Goal: Information Seeking & Learning: Compare options

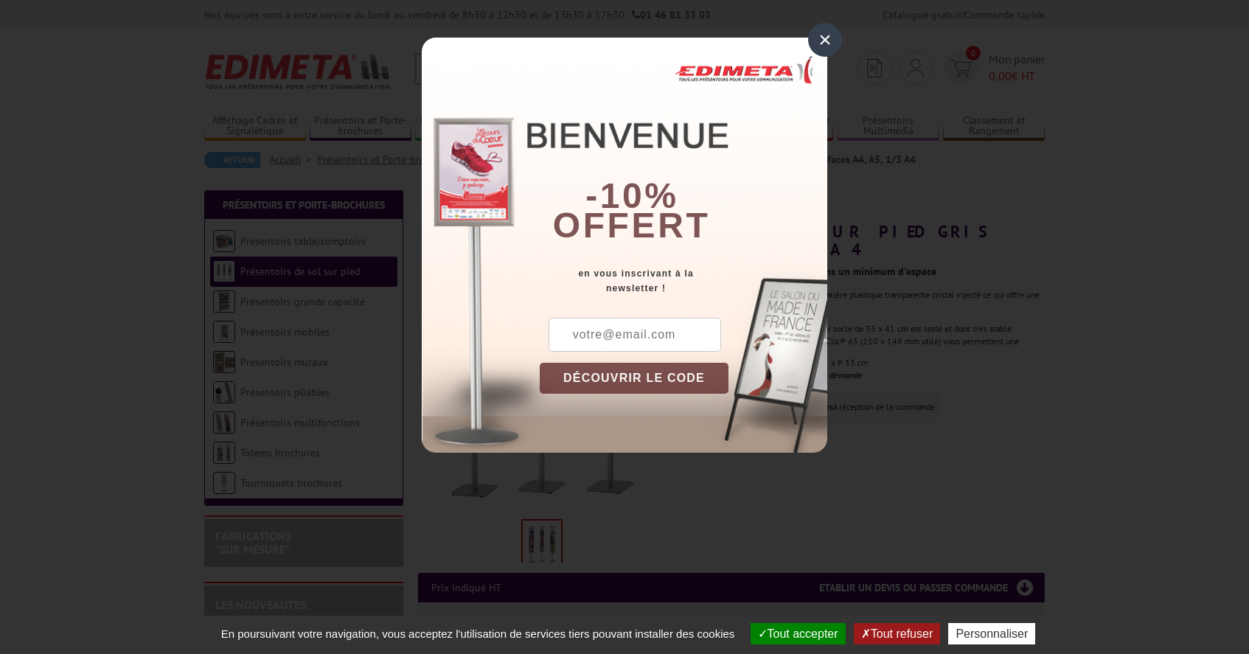
click at [824, 41] on div "×" at bounding box center [825, 40] width 34 height 34
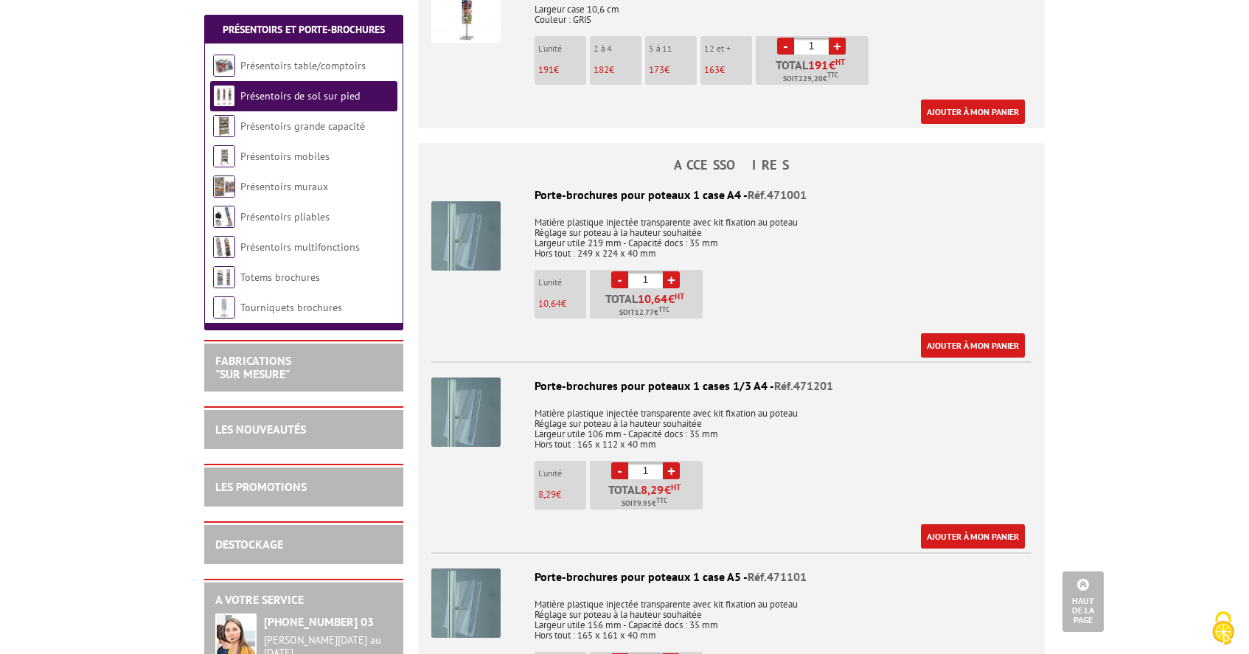
scroll to position [986, 0]
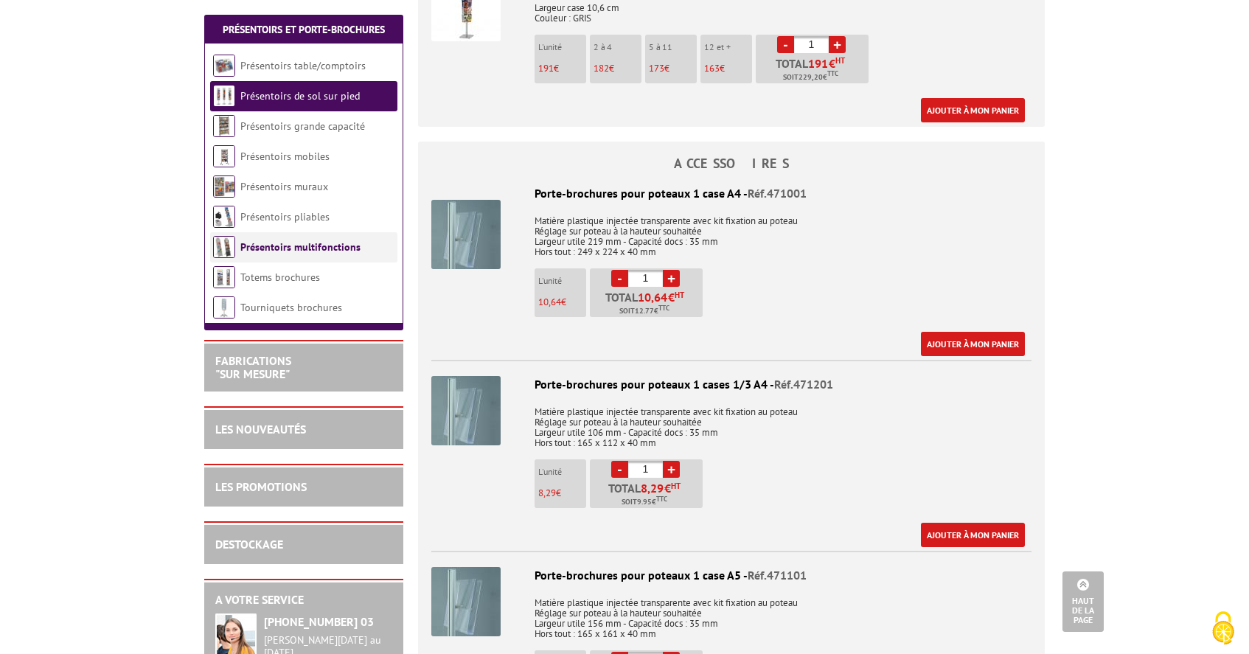
click at [277, 250] on link "Présentoirs multifonctions" at bounding box center [300, 246] width 120 height 13
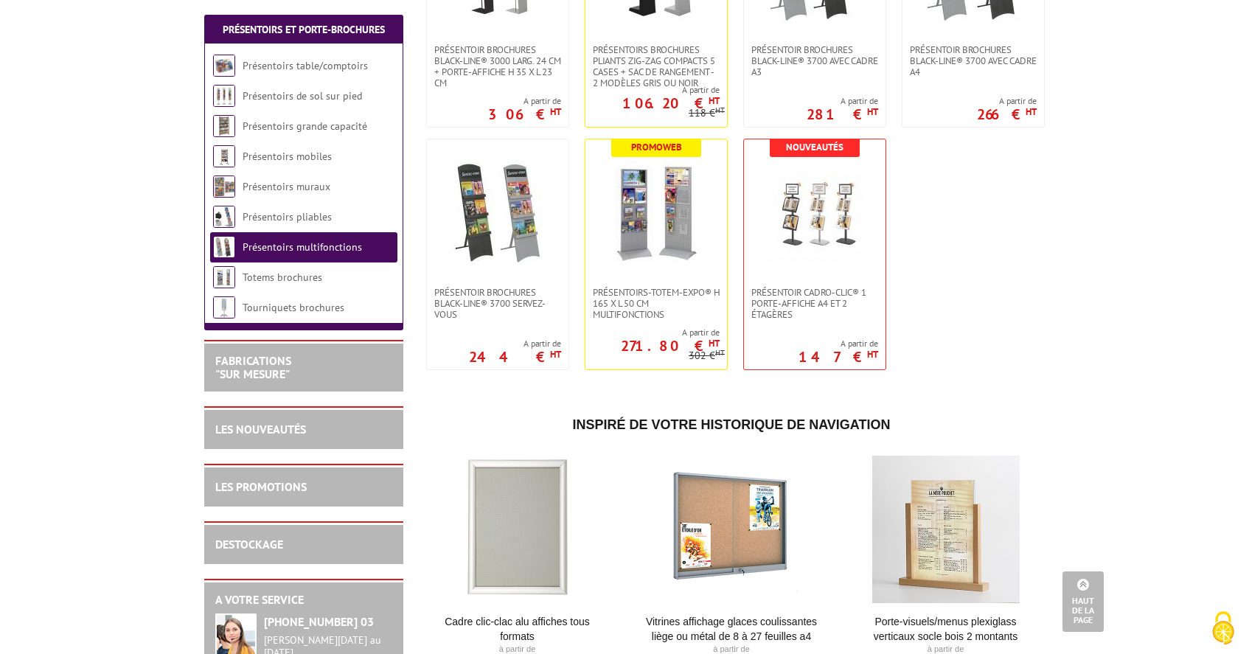
scroll to position [907, 0]
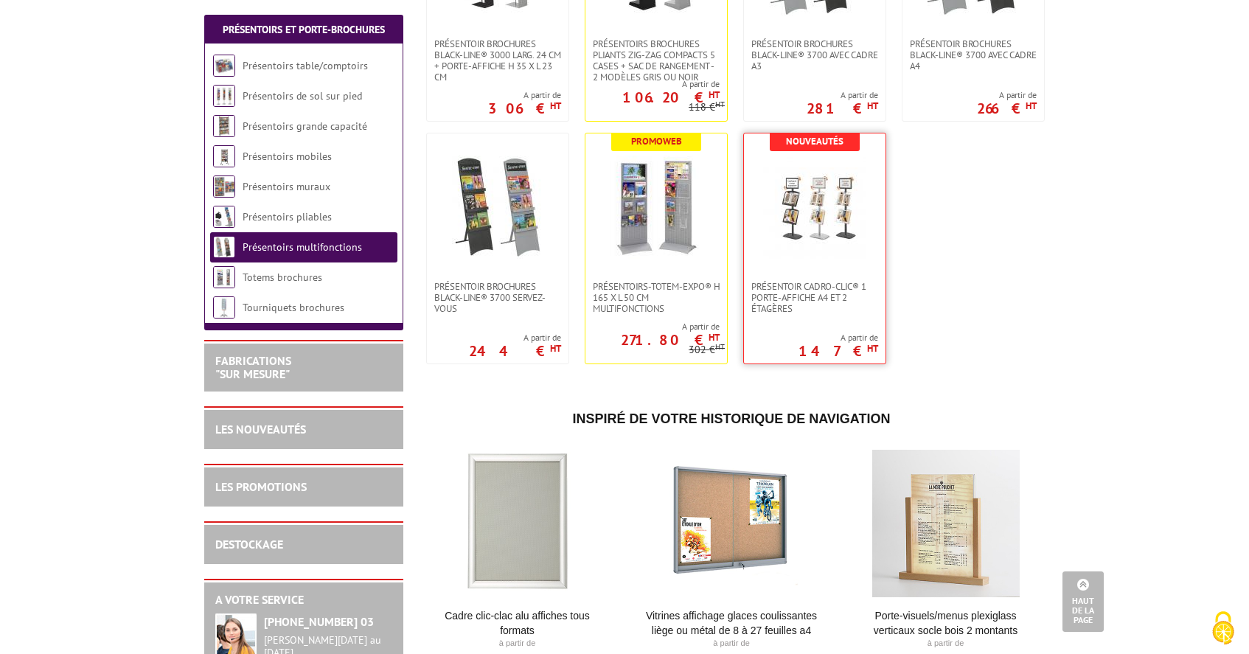
click at [820, 273] on link at bounding box center [815, 206] width 142 height 147
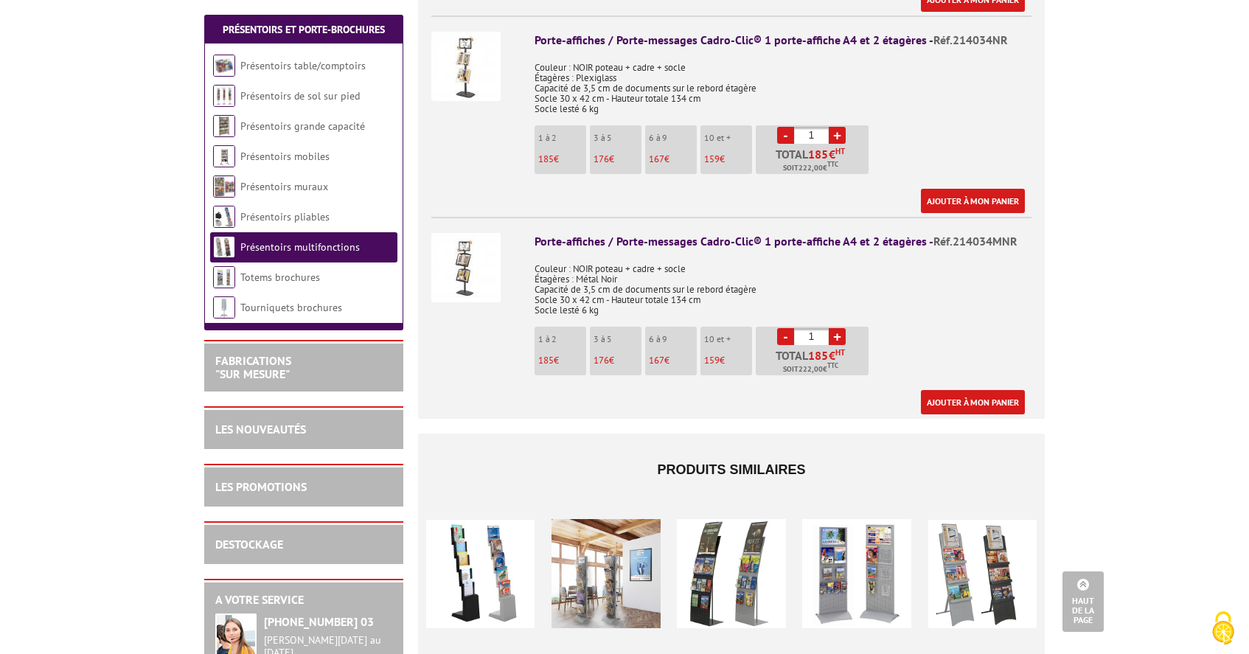
scroll to position [802, 0]
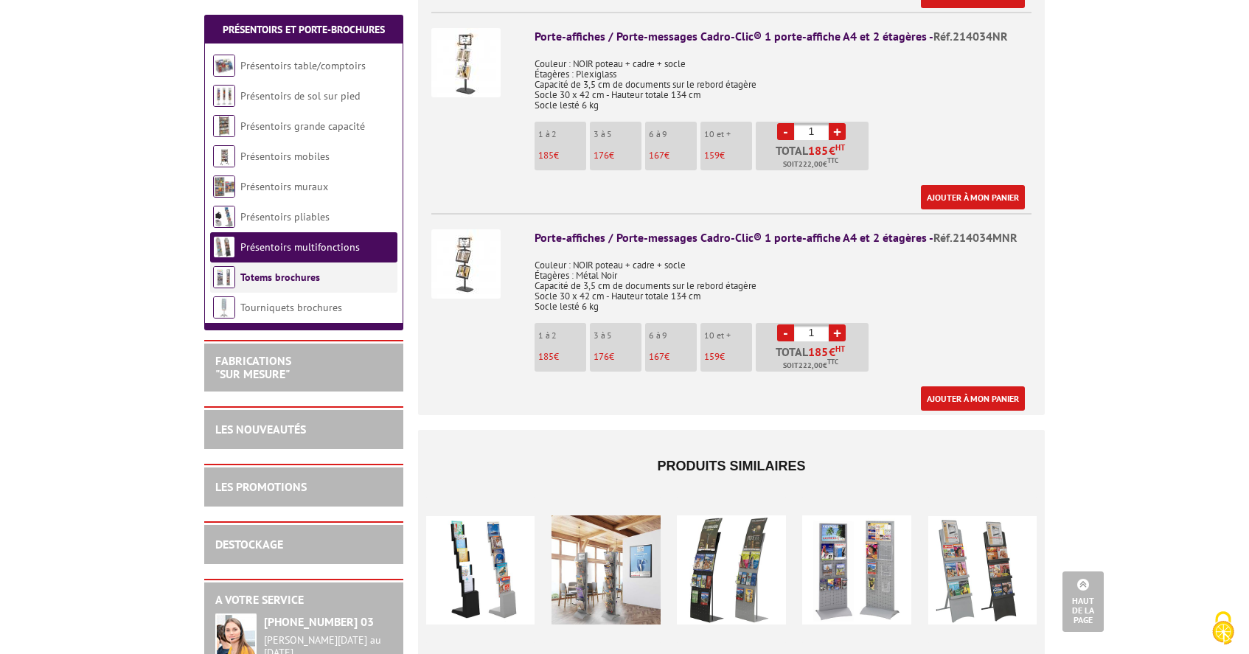
click at [276, 276] on link "Totems brochures" at bounding box center [280, 277] width 80 height 13
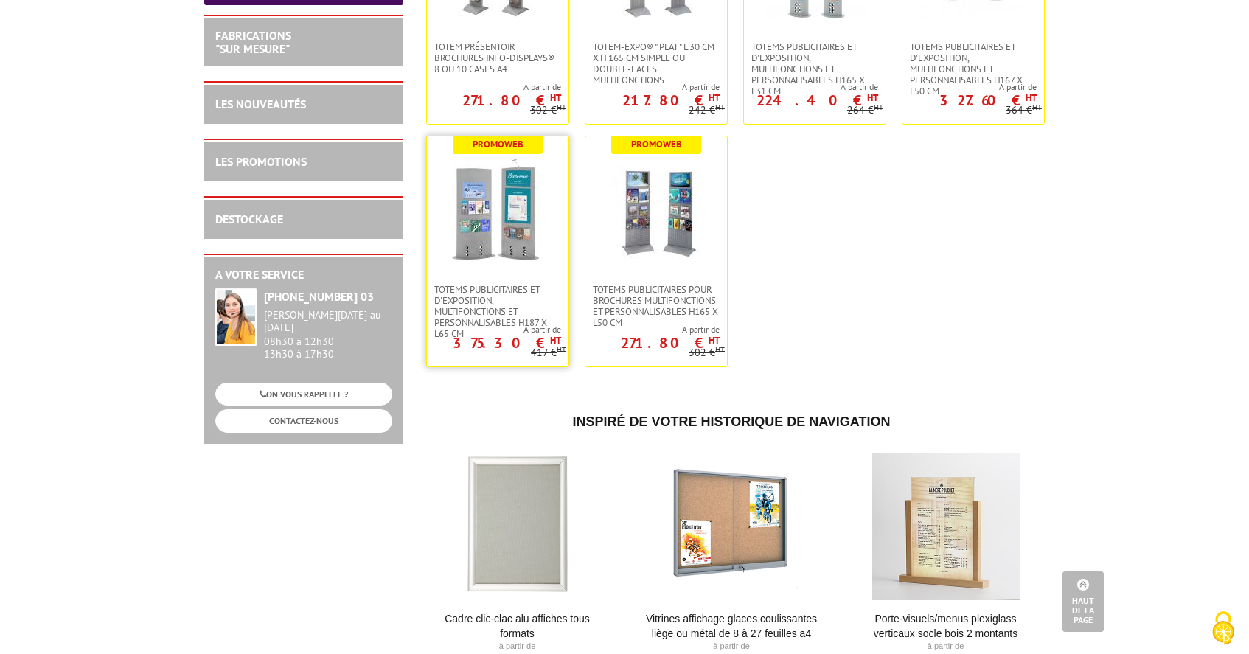
scroll to position [503, 0]
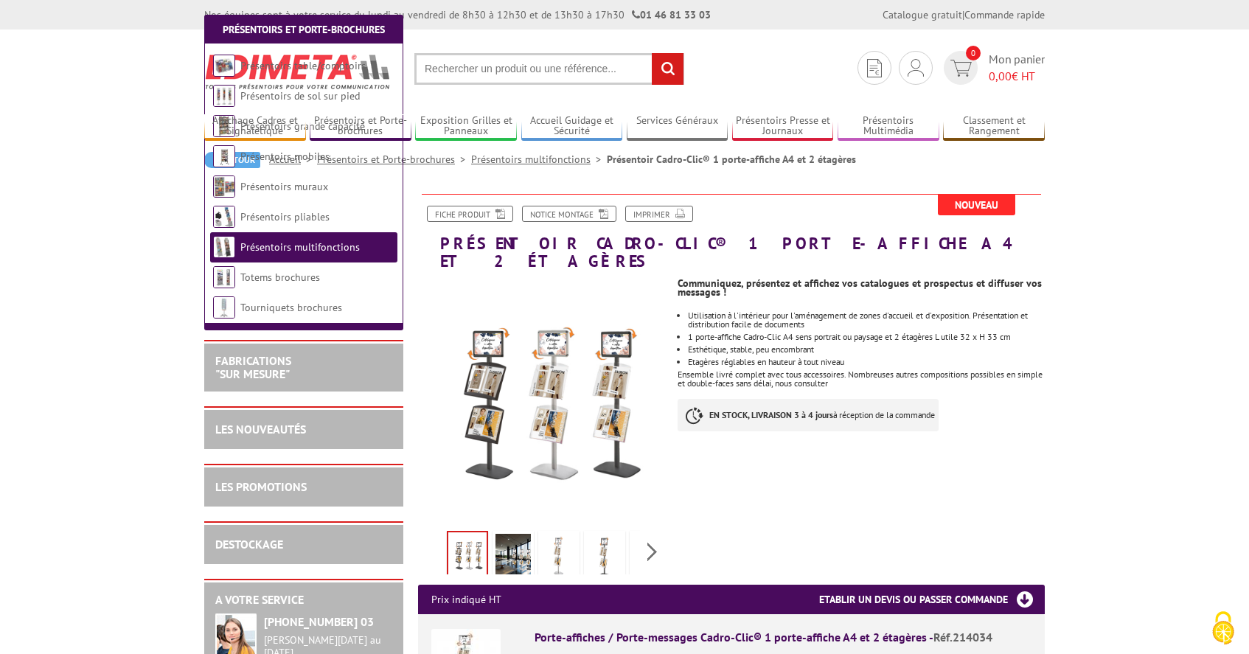
scroll to position [802, 0]
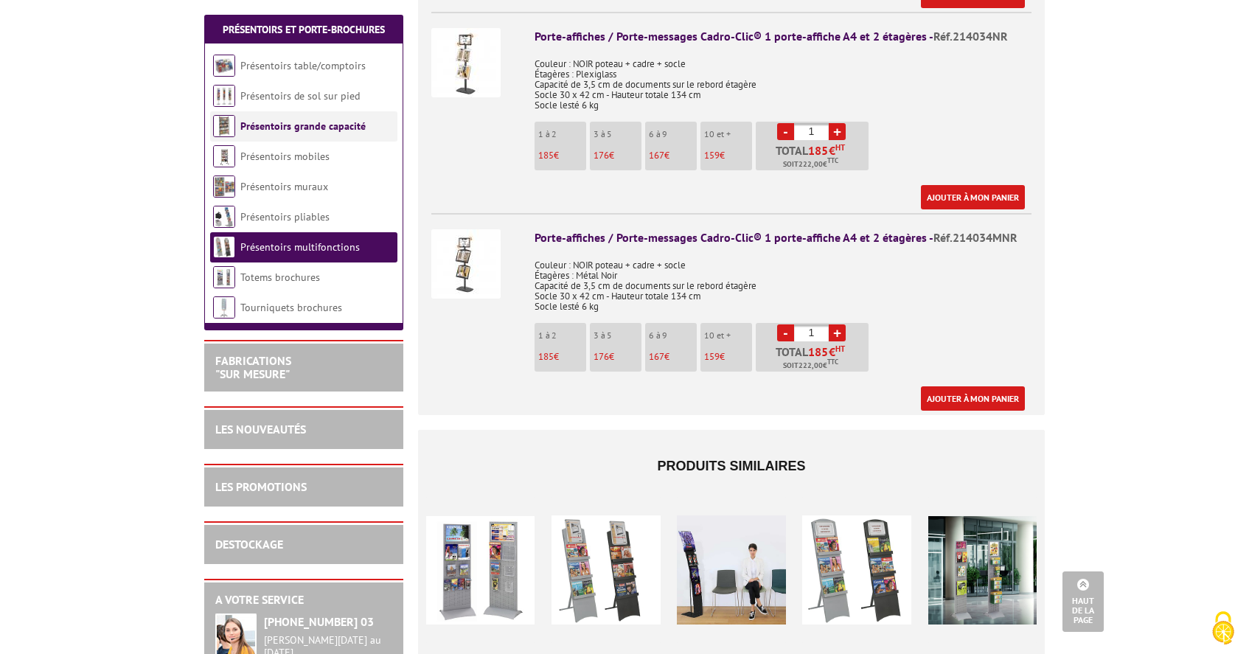
click at [296, 128] on link "Présentoirs grande capacité" at bounding box center [302, 125] width 125 height 13
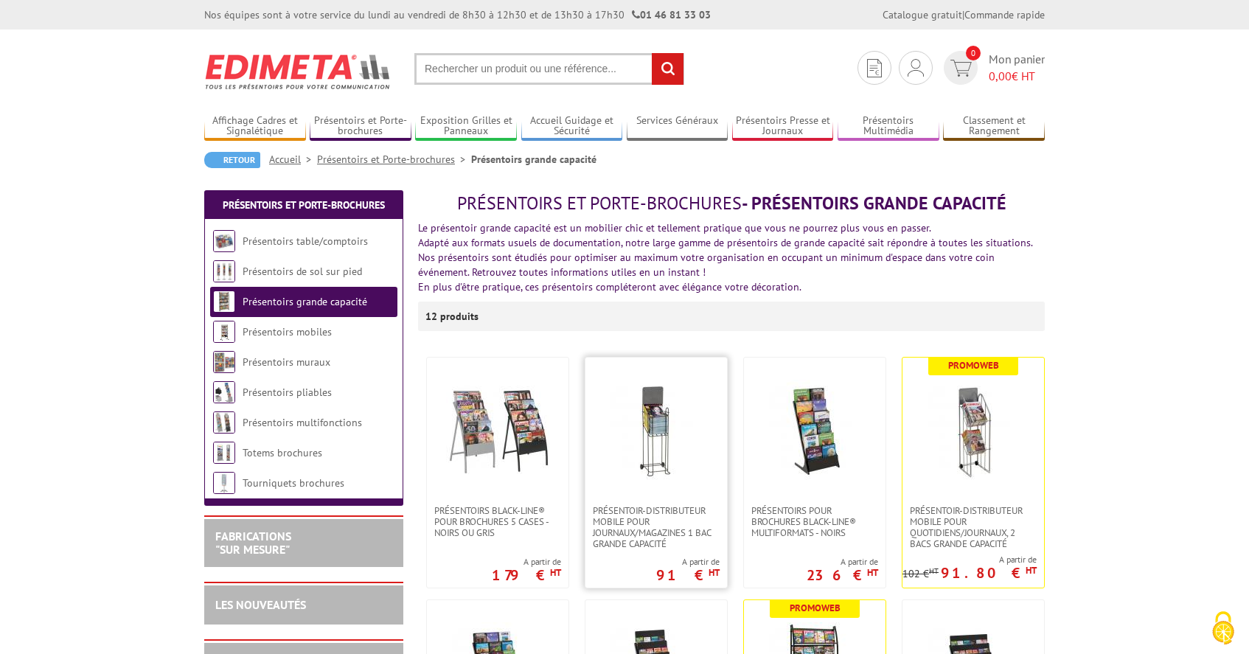
click at [659, 446] on img at bounding box center [655, 431] width 103 height 103
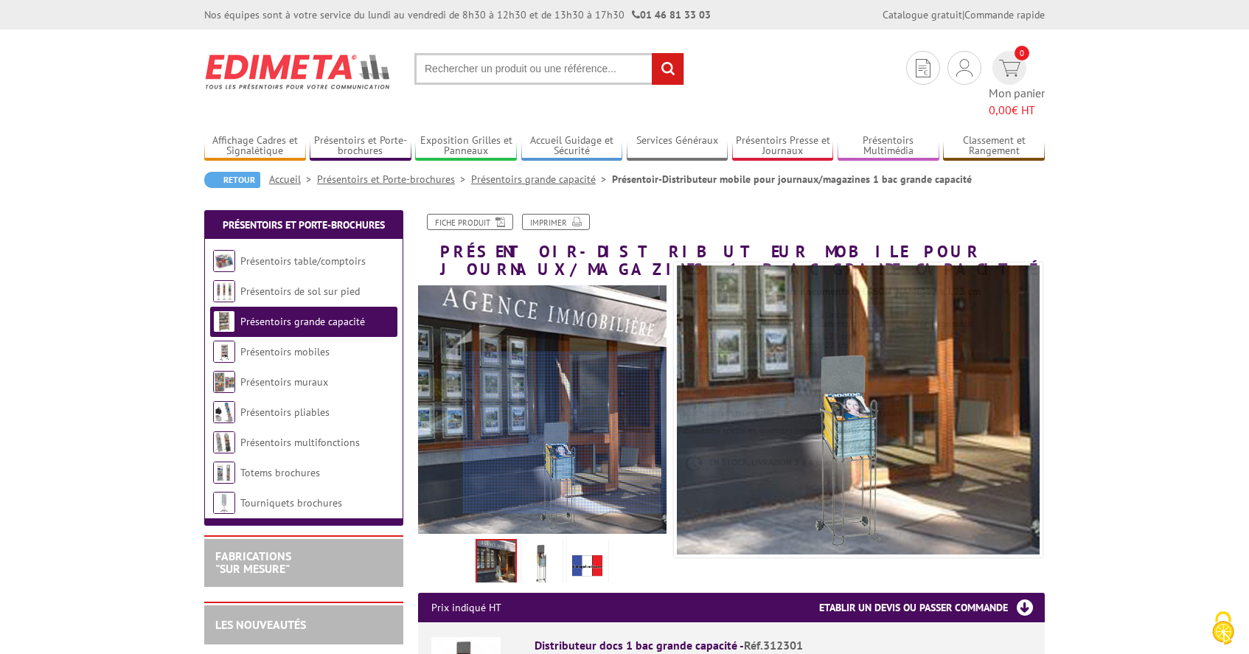
click at [574, 453] on div at bounding box center [564, 433] width 203 height 162
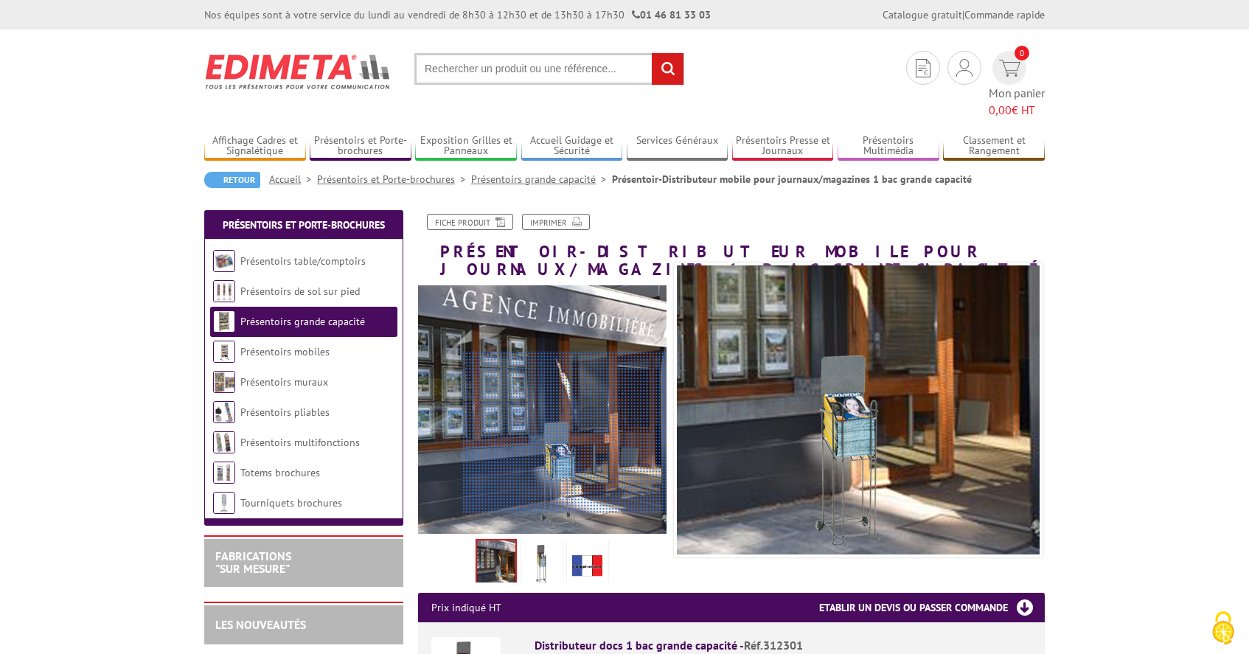
click at [574, 453] on div at bounding box center [564, 433] width 203 height 162
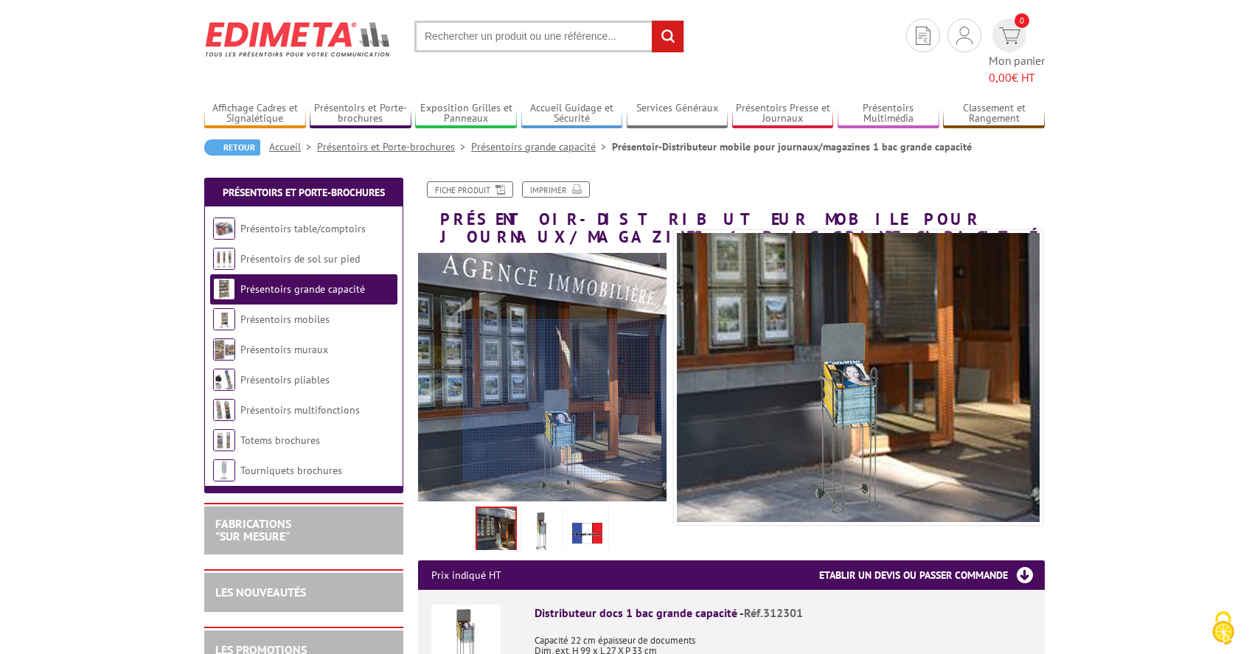
scroll to position [34, 0]
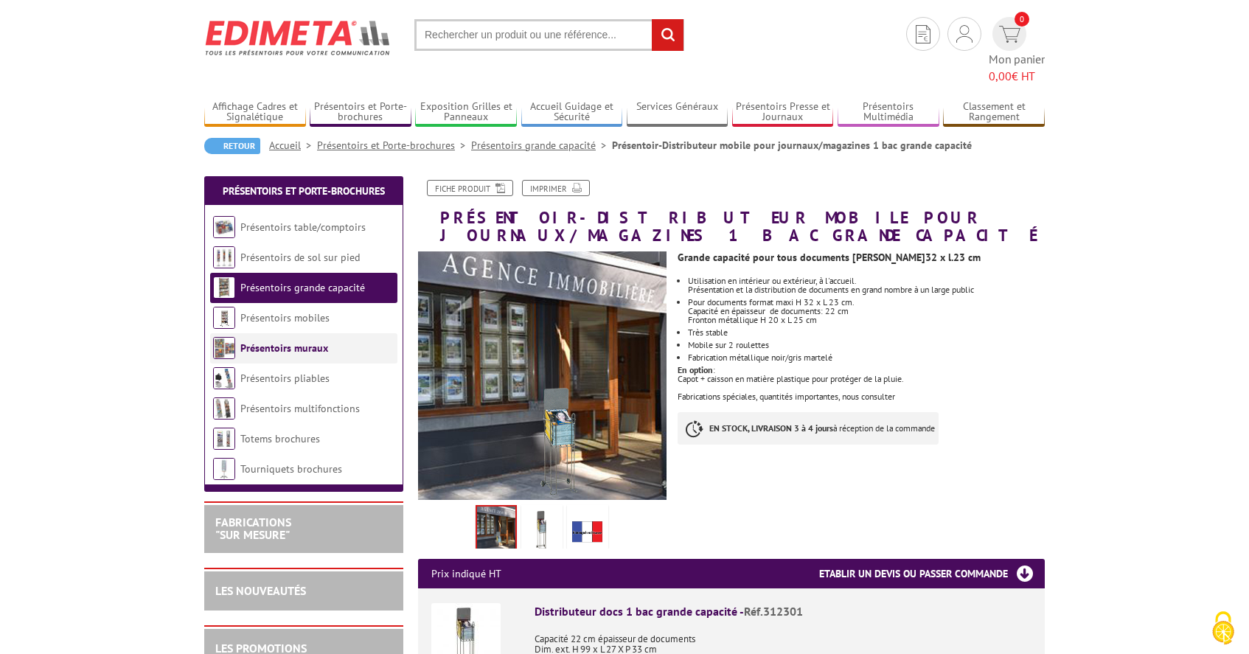
click at [295, 341] on link "Présentoirs muraux" at bounding box center [284, 347] width 88 height 13
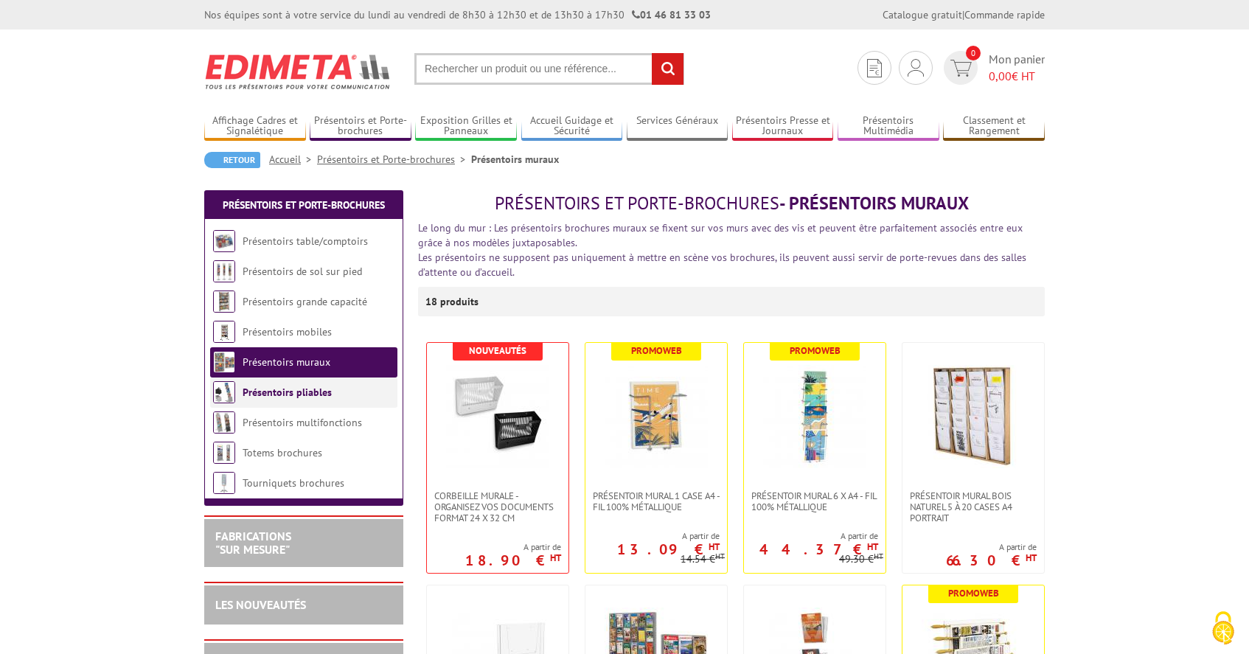
click at [271, 391] on link "Présentoirs pliables" at bounding box center [287, 392] width 89 height 13
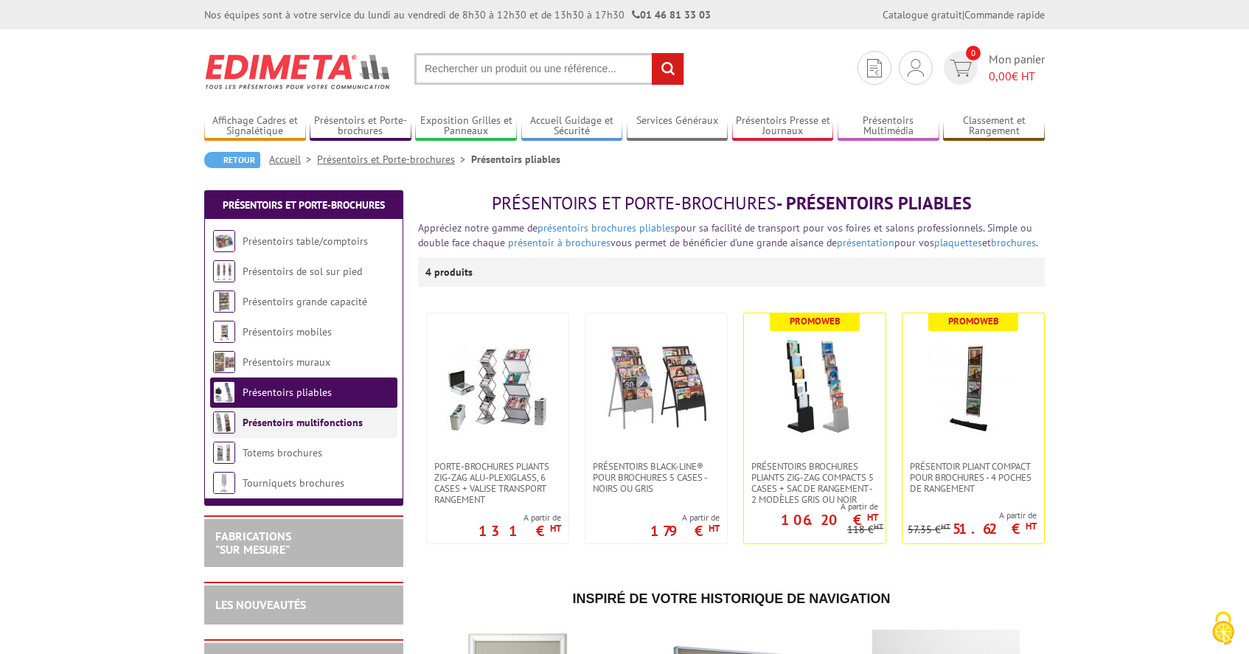
click at [285, 425] on link "Présentoirs multifonctions" at bounding box center [303, 422] width 120 height 13
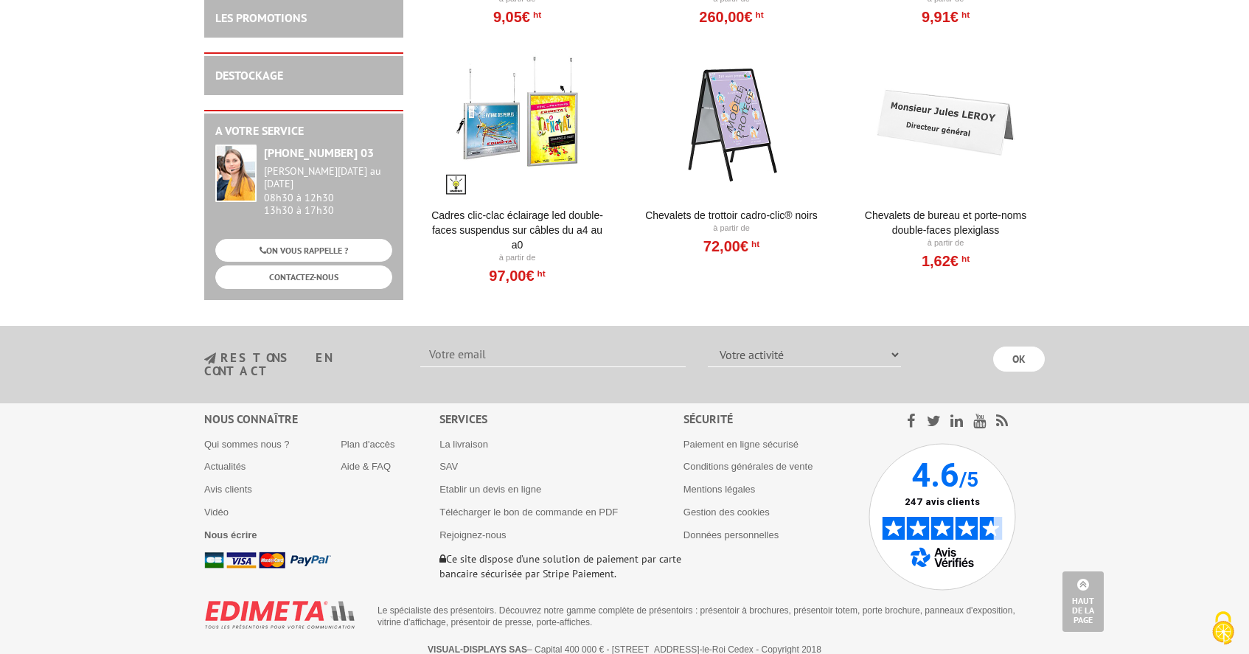
scroll to position [1551, 0]
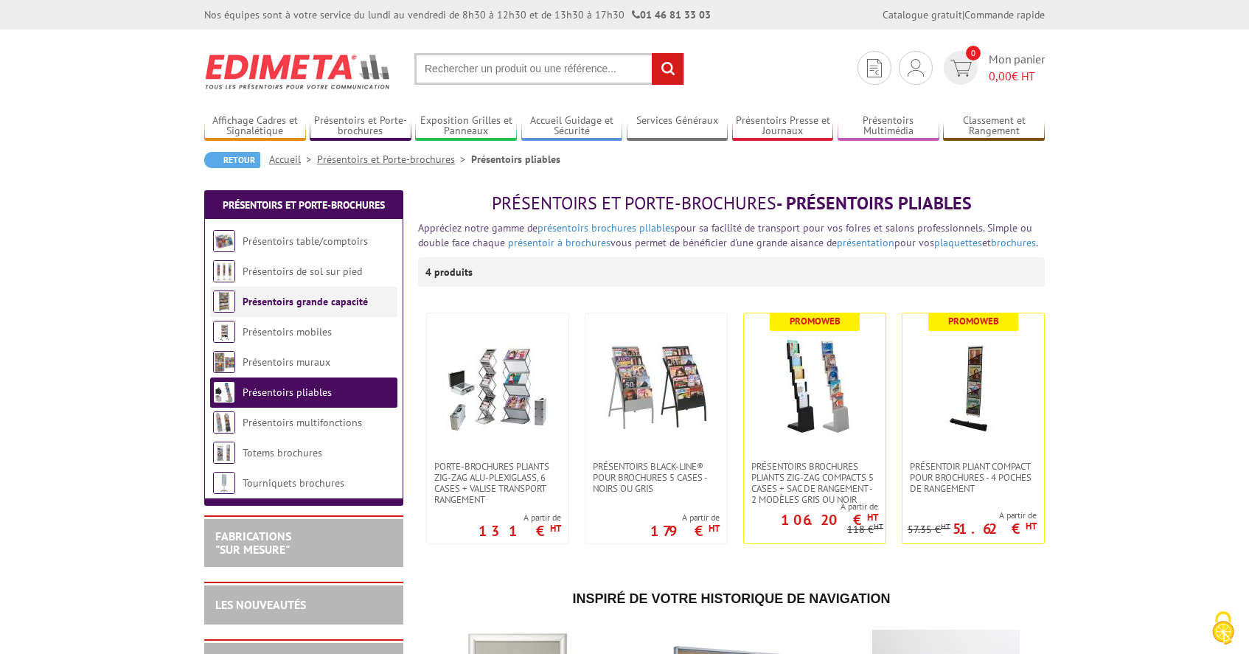
click at [304, 304] on link "Présentoirs grande capacité" at bounding box center [305, 301] width 125 height 13
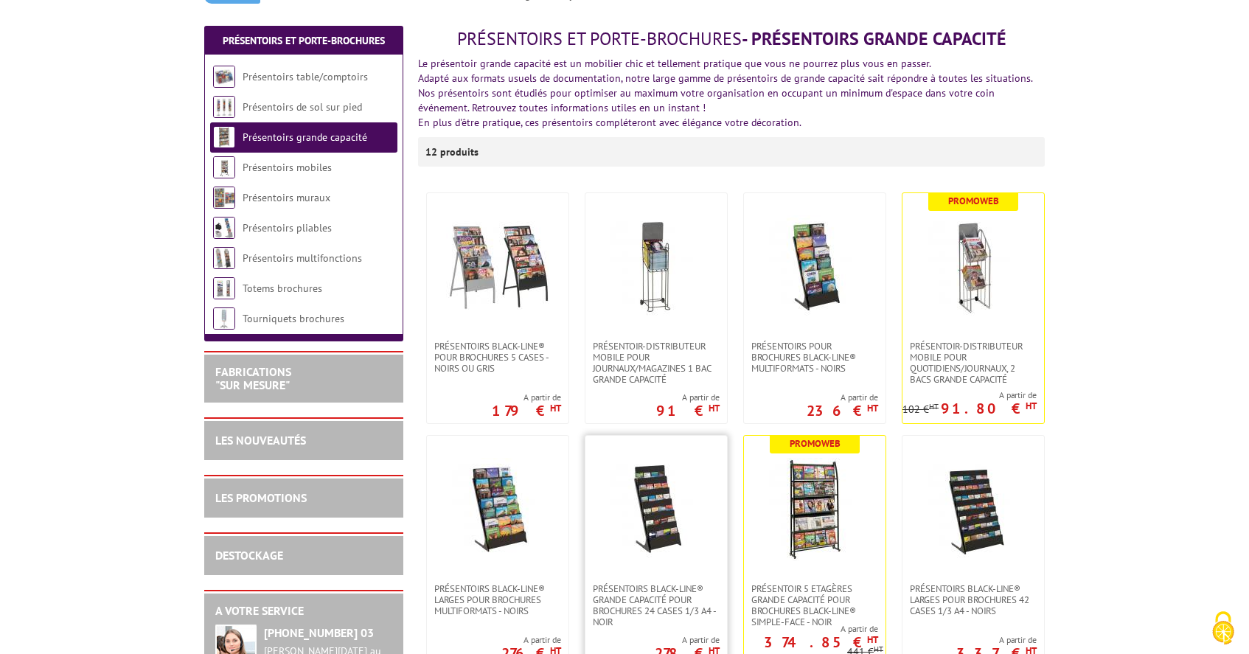
scroll to position [168, 0]
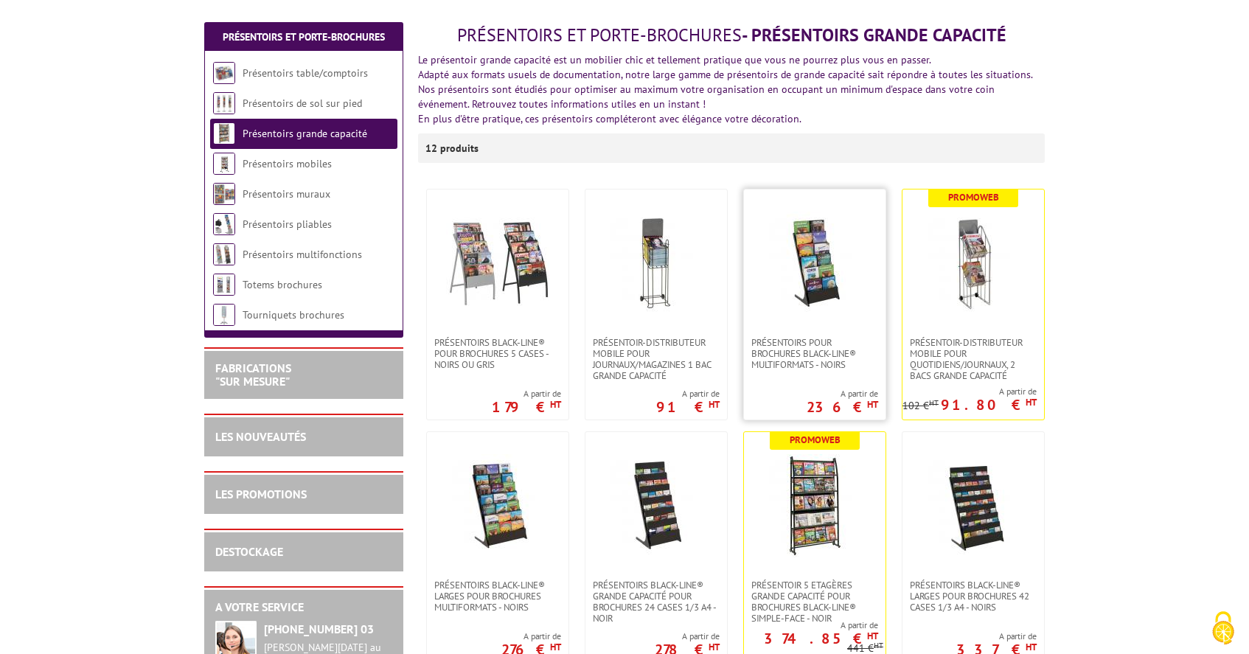
click at [812, 299] on img at bounding box center [814, 263] width 103 height 103
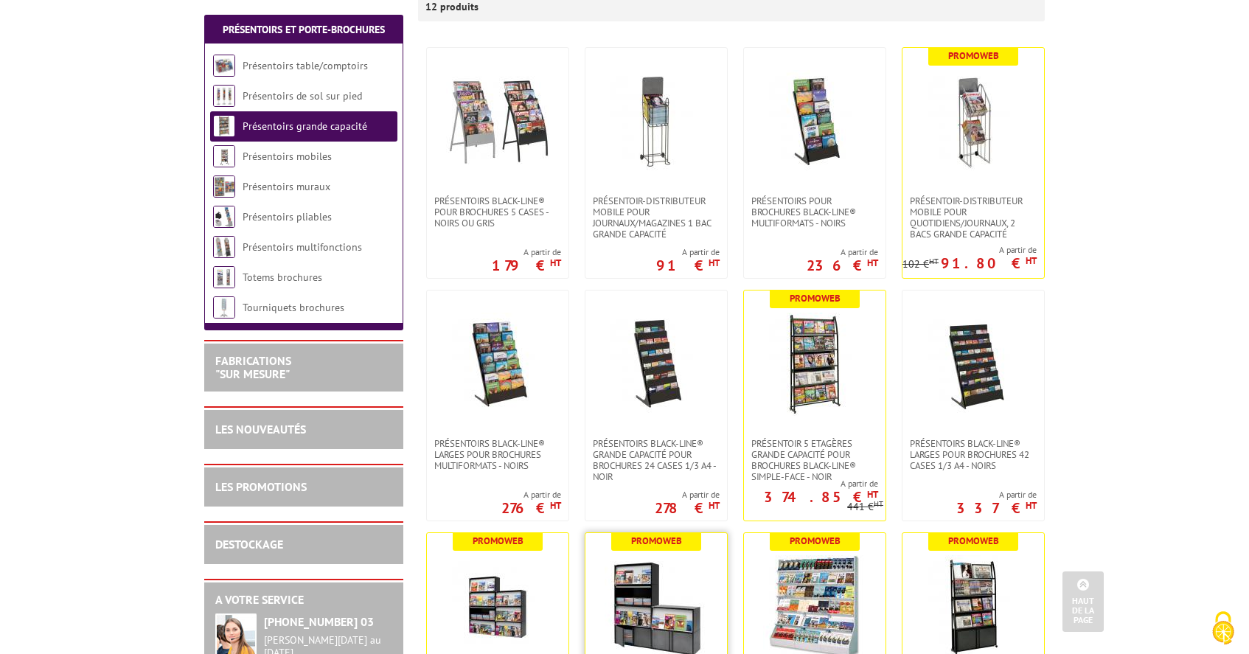
scroll to position [330, 0]
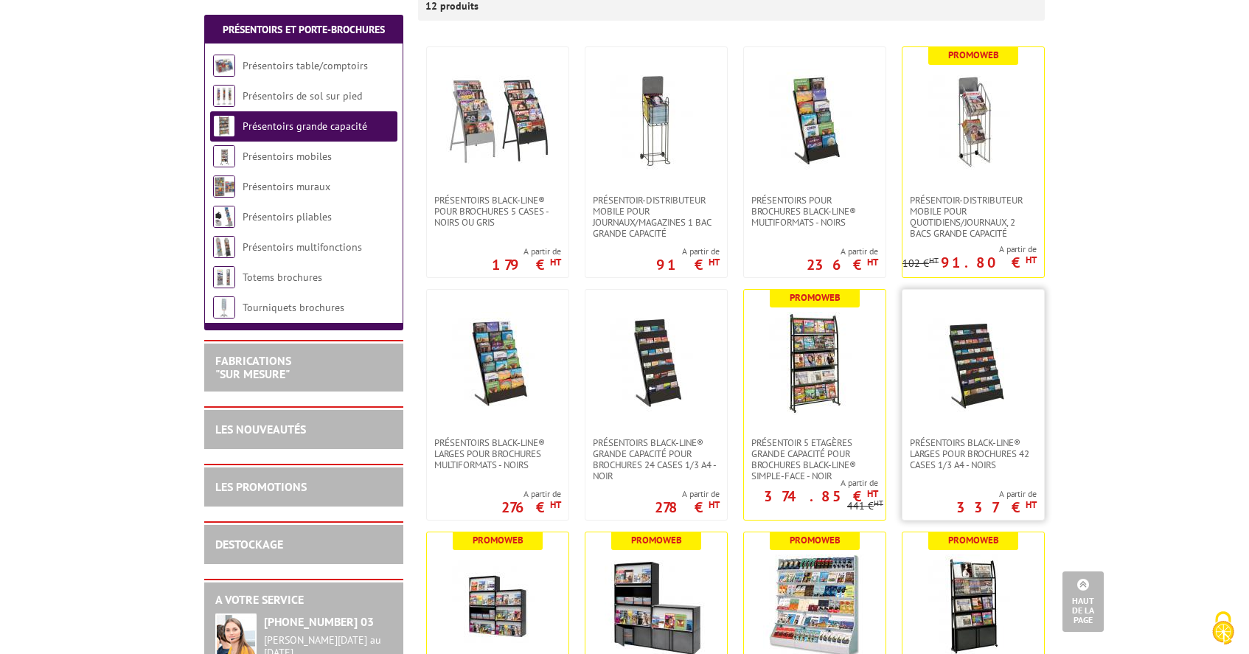
click at [964, 354] on img at bounding box center [972, 363] width 103 height 103
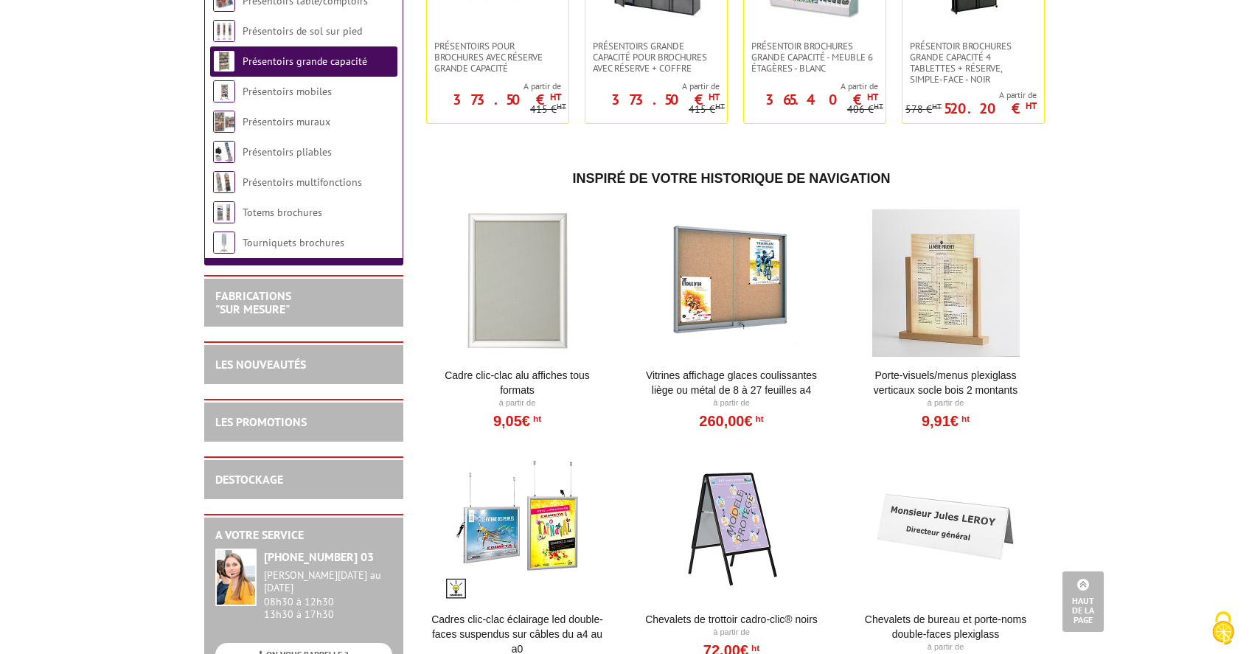
scroll to position [951, 0]
